Goal: Use online tool/utility: Use online tool/utility

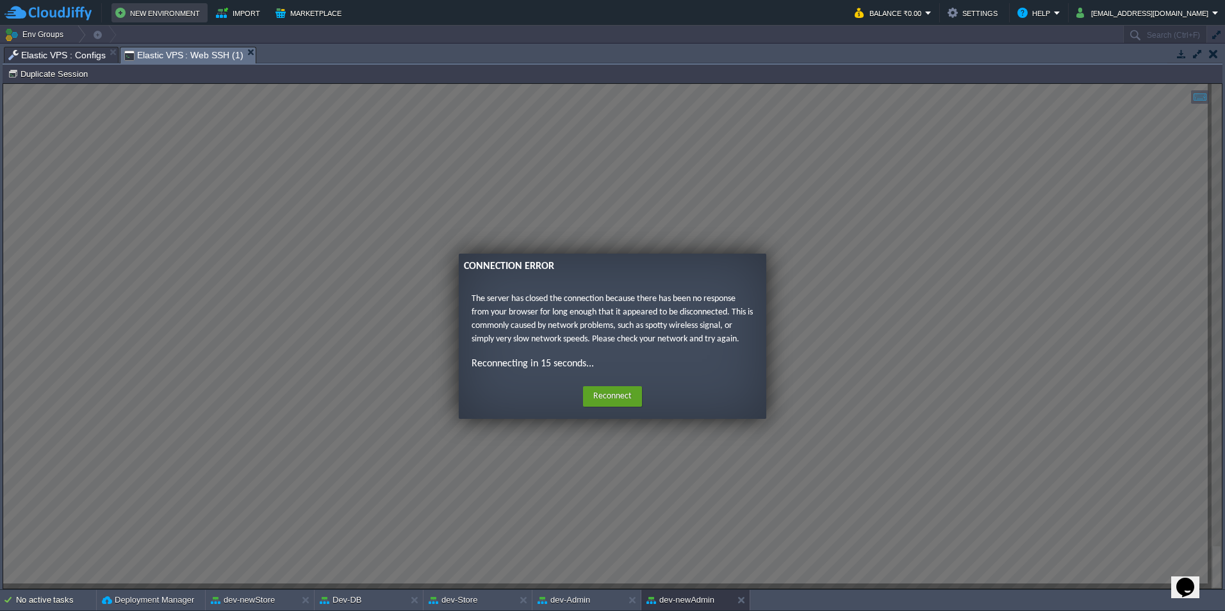
scroll to position [65, 0]
click at [676, 595] on button "dev-newAdmin" at bounding box center [681, 600] width 68 height 13
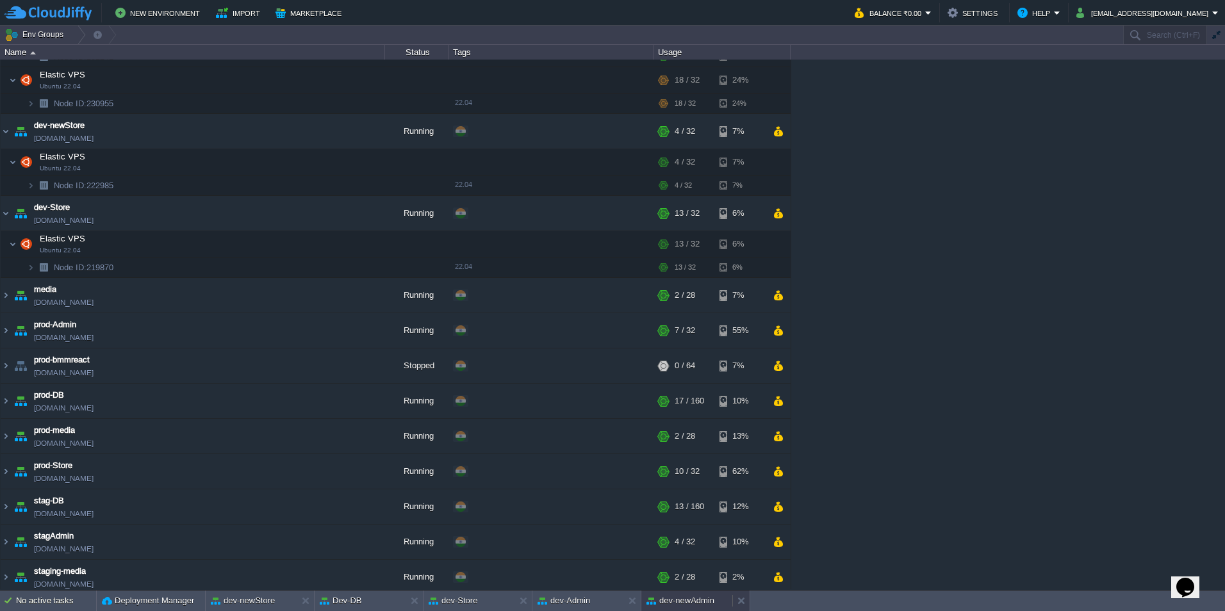
click at [702, 600] on button "dev-newAdmin" at bounding box center [681, 601] width 68 height 13
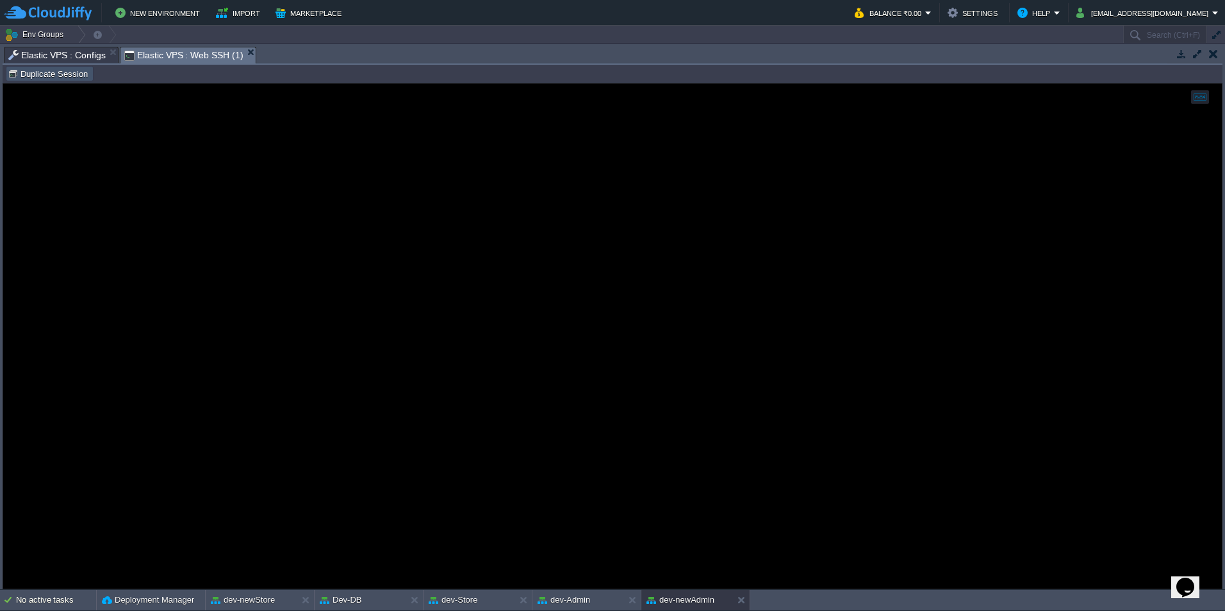
click at [67, 77] on button "Duplicate Session" at bounding box center [50, 74] width 84 height 12
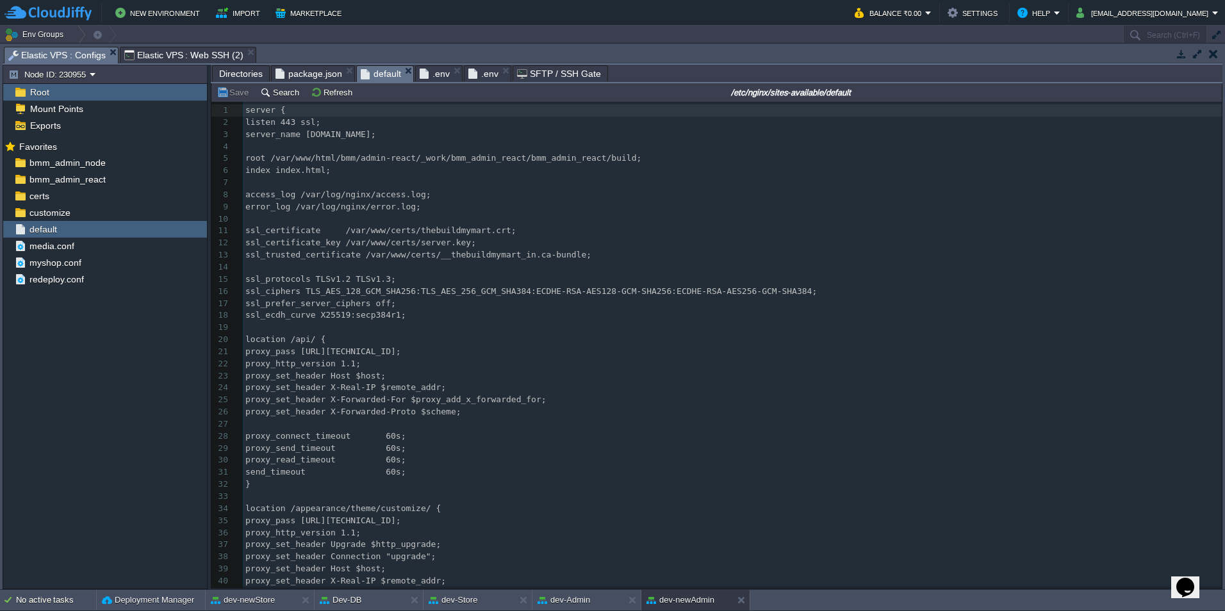
click at [88, 57] on span "Elastic VPS : Configs" at bounding box center [56, 55] width 97 height 16
click at [67, 212] on span "customize" at bounding box center [50, 213] width 46 height 12
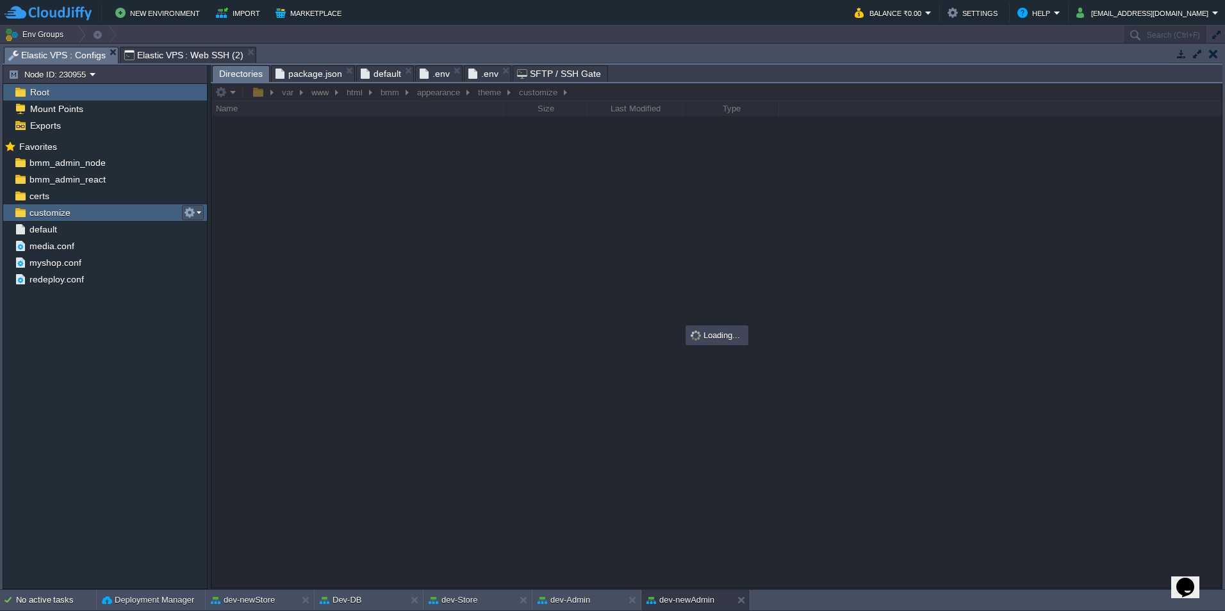
click at [190, 212] on button "button" at bounding box center [190, 213] width 12 height 12
click at [209, 228] on span "Copy Path" at bounding box center [221, 231] width 39 height 10
type textarea "/var/www/html/bmm/appearance/theme/customize"
type input "#000000"
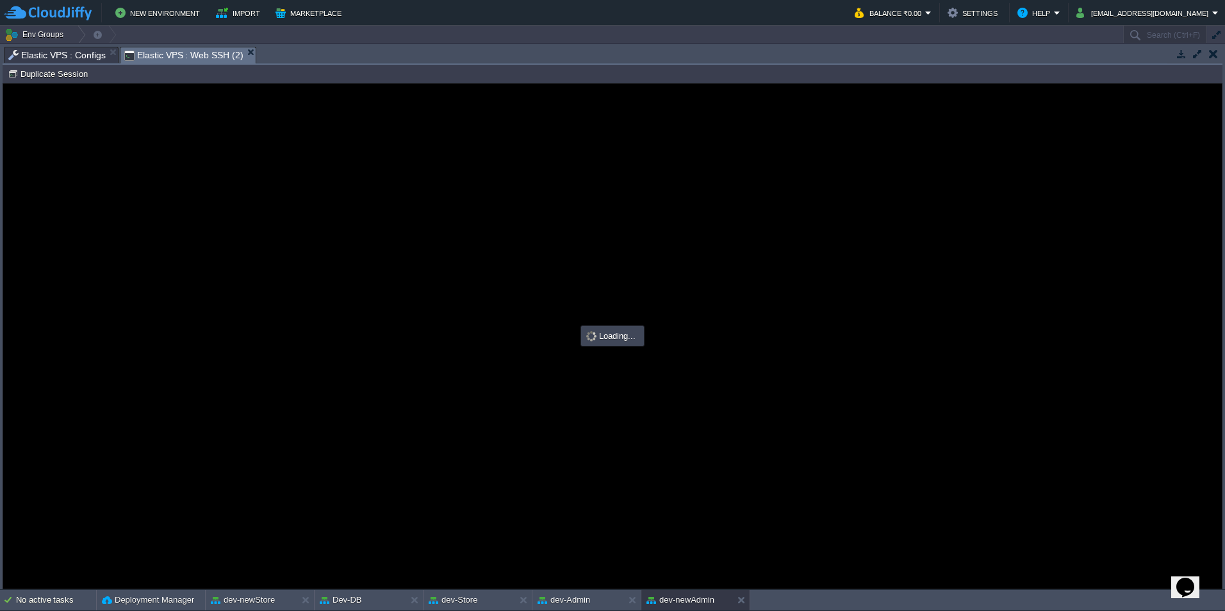
click at [185, 58] on span "Elastic VPS : Web SSH (2)" at bounding box center [183, 55] width 119 height 16
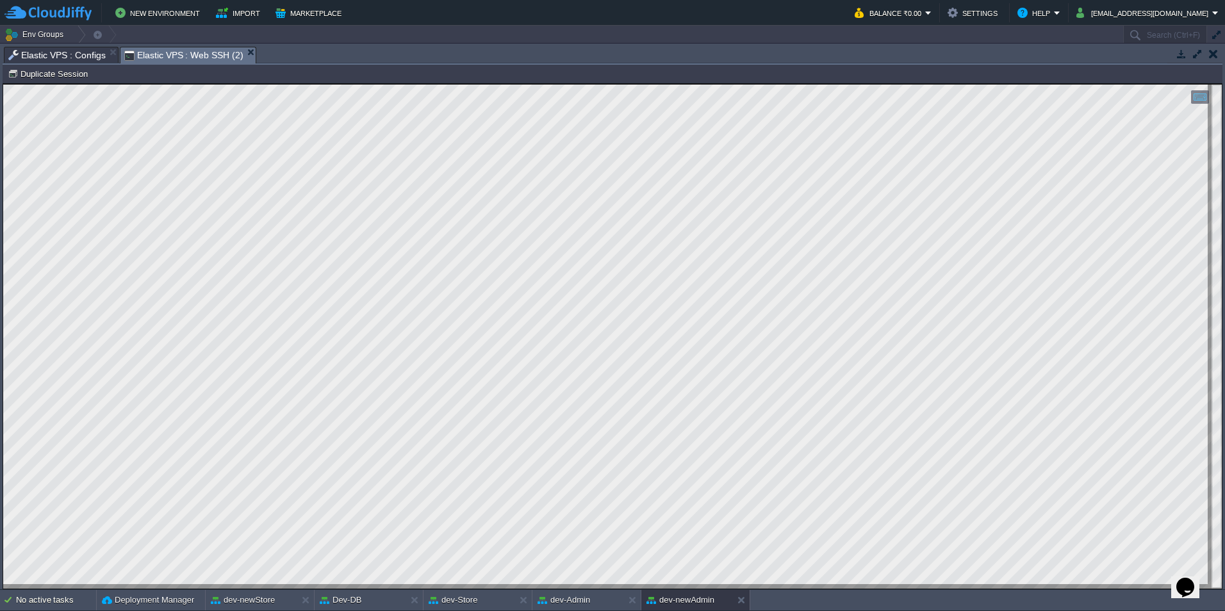
click at [58, 53] on span "Elastic VPS : Configs" at bounding box center [56, 54] width 97 height 15
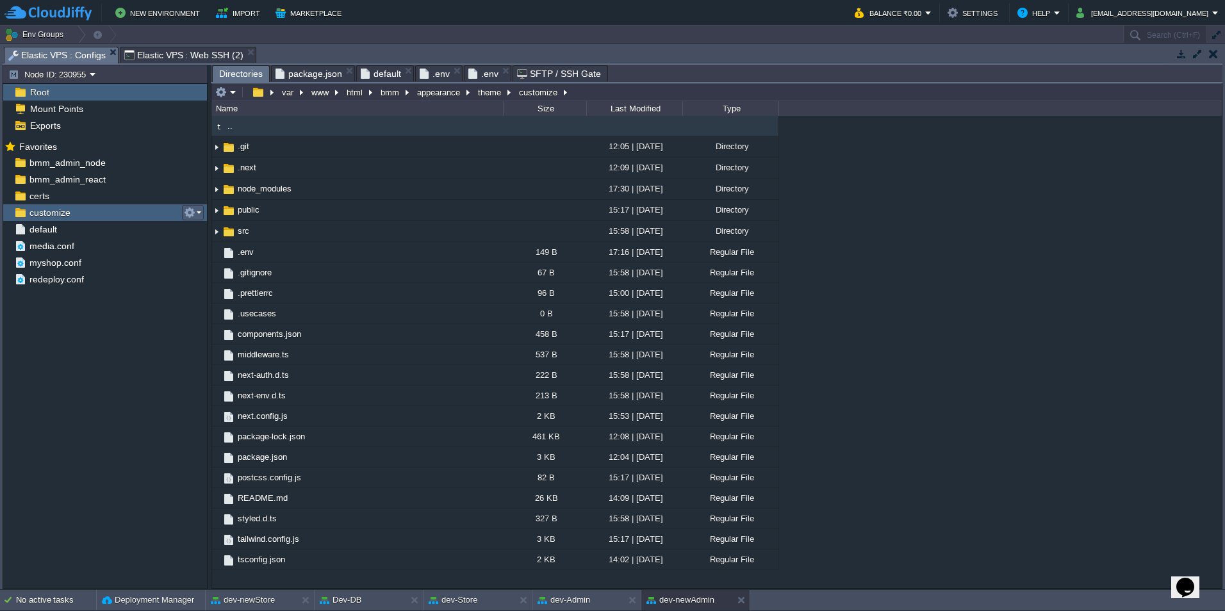
click at [197, 213] on em at bounding box center [192, 213] width 17 height 12
click at [219, 228] on span "Copy Path" at bounding box center [221, 231] width 39 height 10
click at [188, 53] on span "Elastic VPS : Web SSH (2)" at bounding box center [183, 54] width 119 height 15
